Goal: Task Accomplishment & Management: Complete application form

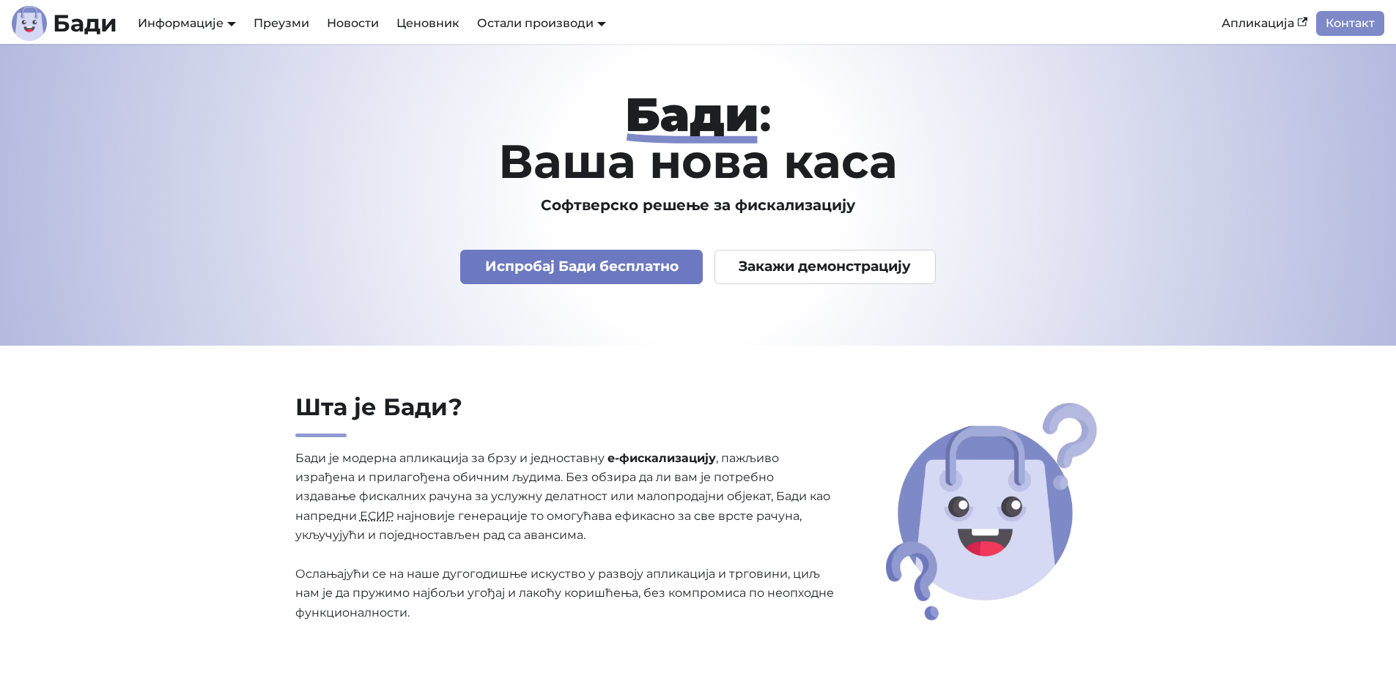
click at [637, 271] on link "Испробај Бади бесплатно" at bounding box center [581, 267] width 243 height 34
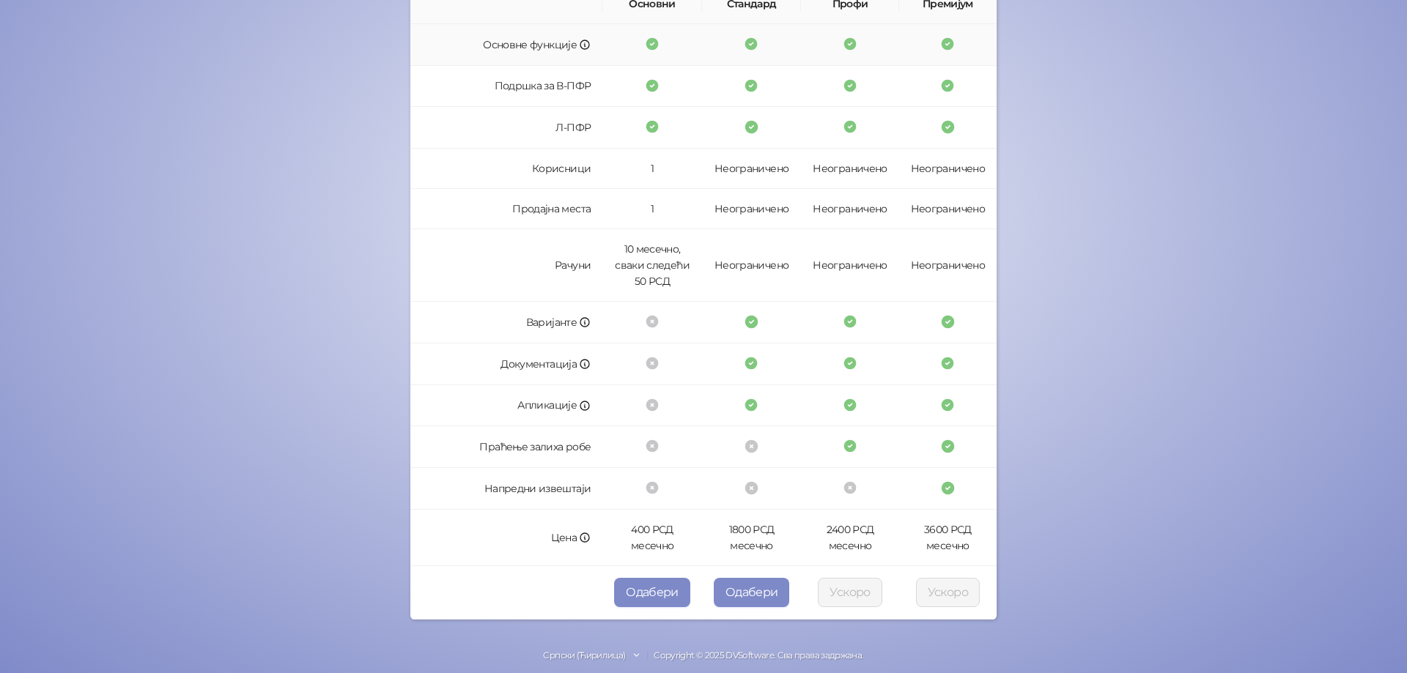
scroll to position [282, 0]
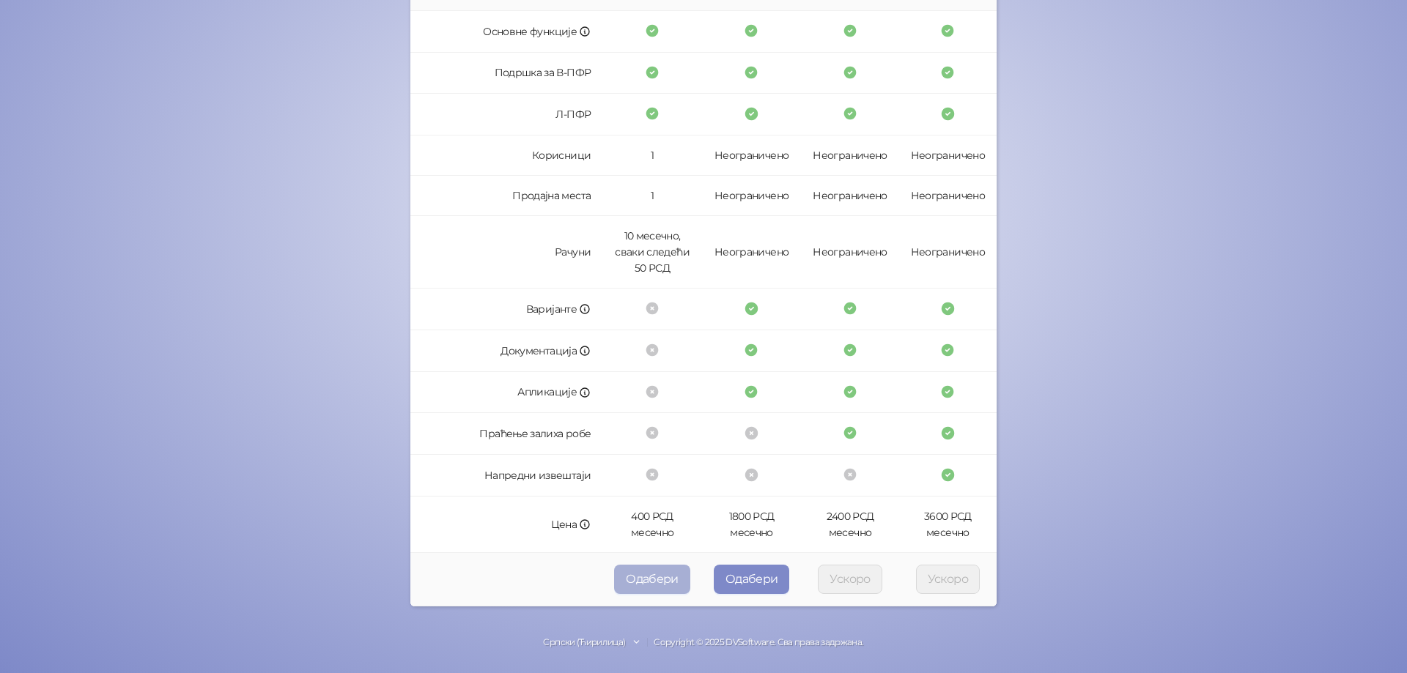
click at [673, 577] on button "Одабери" at bounding box center [652, 579] width 76 height 29
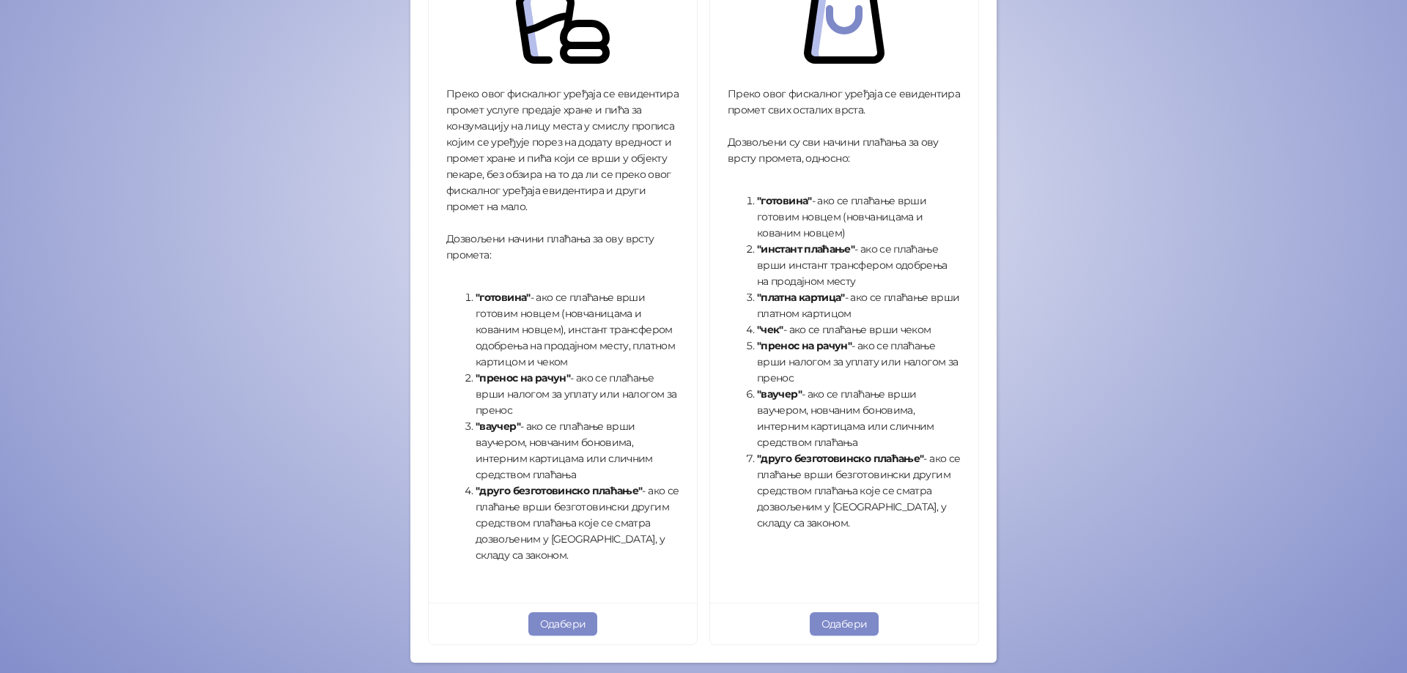
scroll to position [392, 0]
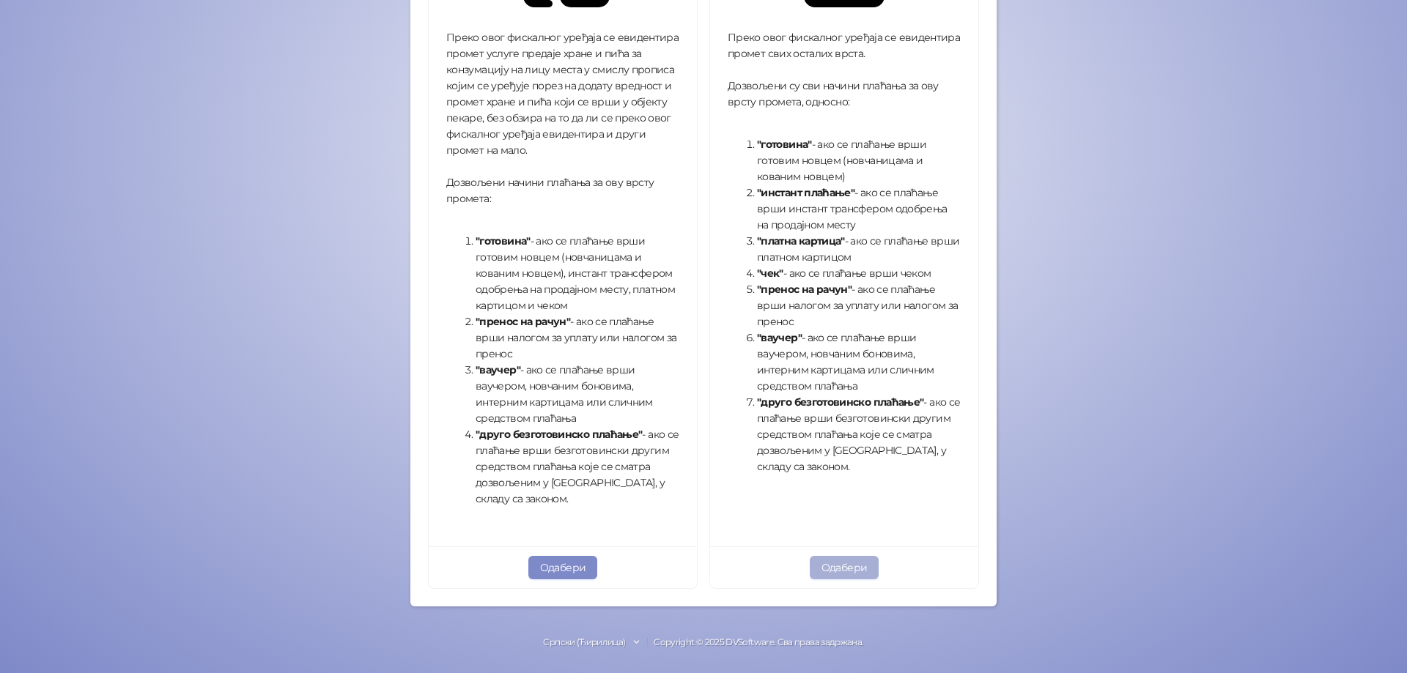
click at [850, 566] on button "Одабери" at bounding box center [845, 567] width 70 height 23
